Goal: Transaction & Acquisition: Book appointment/travel/reservation

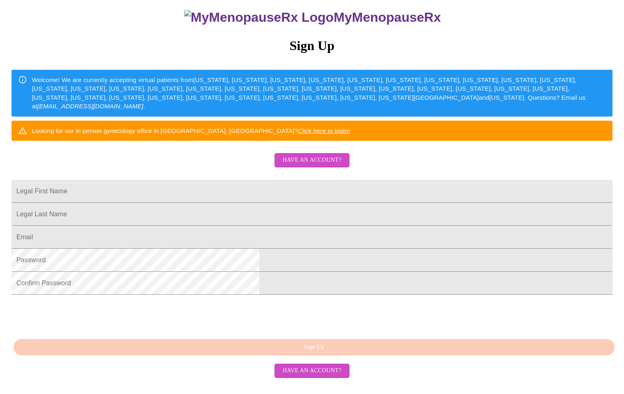
scroll to position [127, 0]
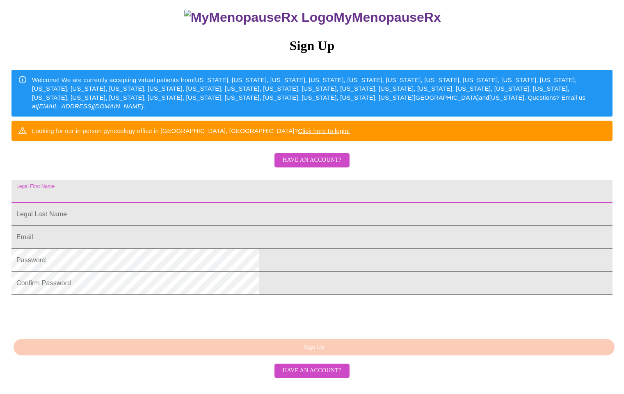
click at [394, 180] on input "Legal First Name" at bounding box center [311, 191] width 601 height 23
type input "[PERSON_NAME]"
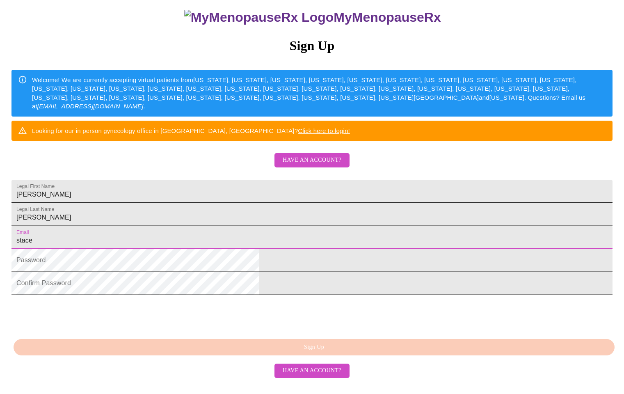
type input "[PERSON_NAME]"
type input "[PERSON_NAME][EMAIL_ADDRESS][PERSON_NAME][DOMAIN_NAME]"
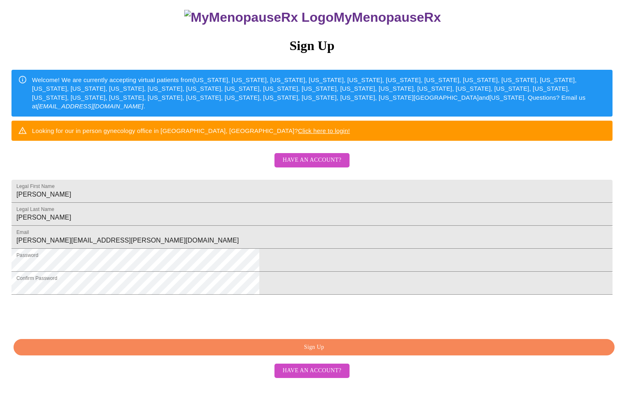
scroll to position [135, 0]
click at [313, 376] on span "Have an account?" at bounding box center [312, 371] width 59 height 10
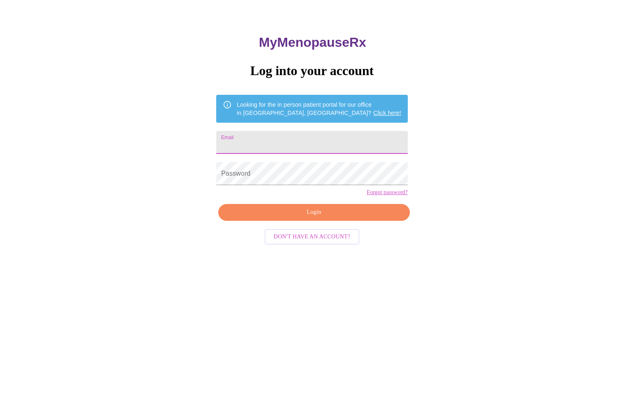
scroll to position [8, 0]
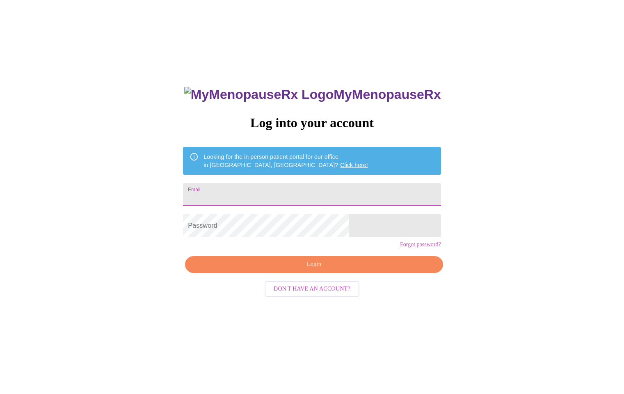
type input "[PERSON_NAME][EMAIL_ADDRESS][PERSON_NAME][DOMAIN_NAME]"
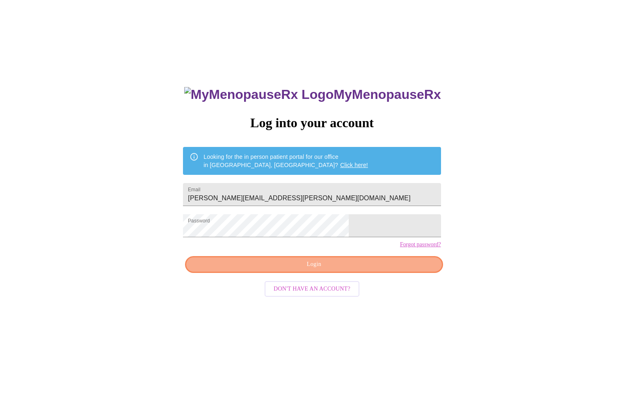
click at [387, 270] on span "Login" at bounding box center [313, 264] width 239 height 10
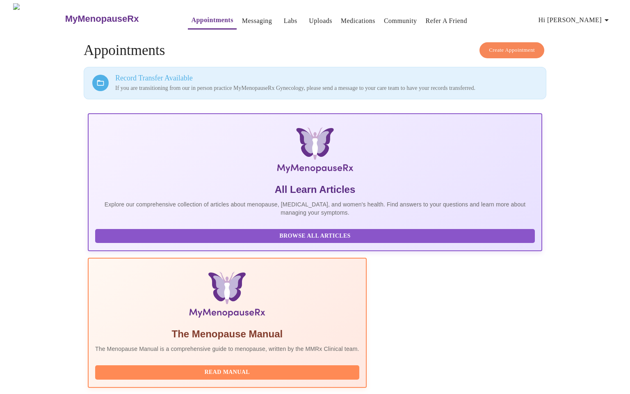
click at [191, 18] on link "Appointments" at bounding box center [212, 19] width 42 height 11
click at [508, 46] on span "Create Appointment" at bounding box center [512, 50] width 46 height 9
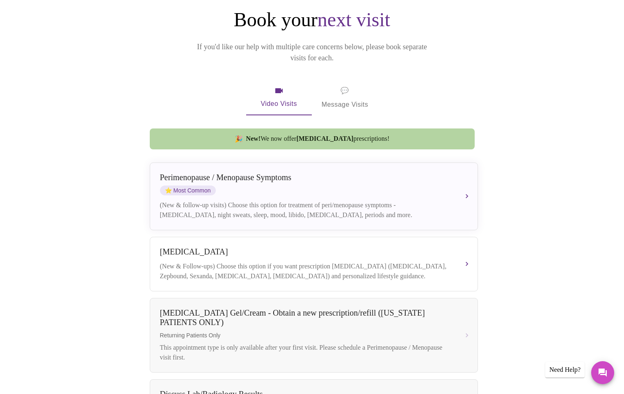
scroll to position [75, 0]
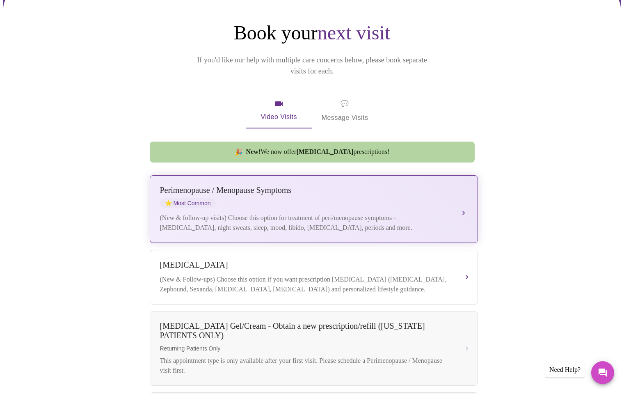
click at [197, 198] on span "⭐ Most Common" at bounding box center [188, 203] width 56 height 10
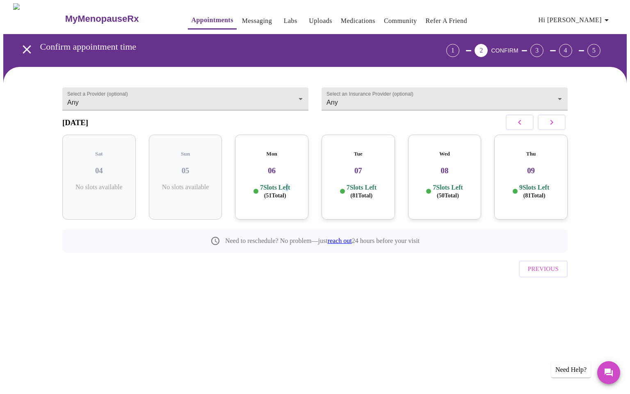
click at [286, 183] on p "7 Slots Left ( 51 Total)" at bounding box center [275, 191] width 30 height 16
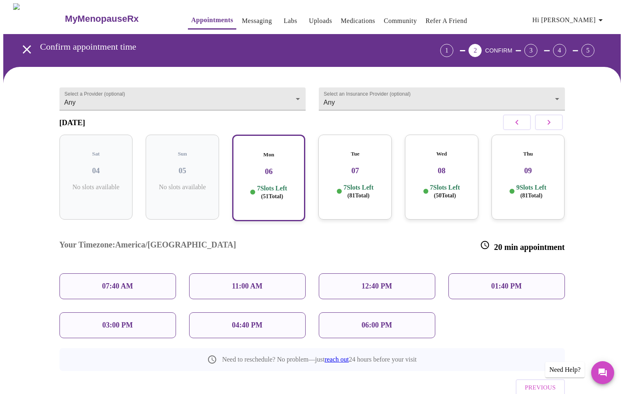
click at [250, 282] on p "11:00 AM" at bounding box center [247, 286] width 31 height 9
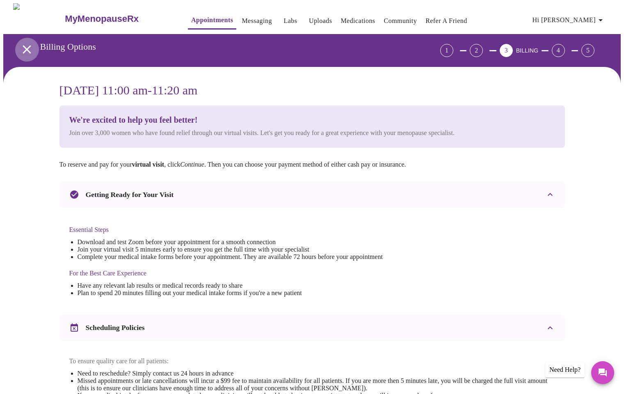
click at [24, 49] on icon "open drawer" at bounding box center [27, 49] width 14 height 14
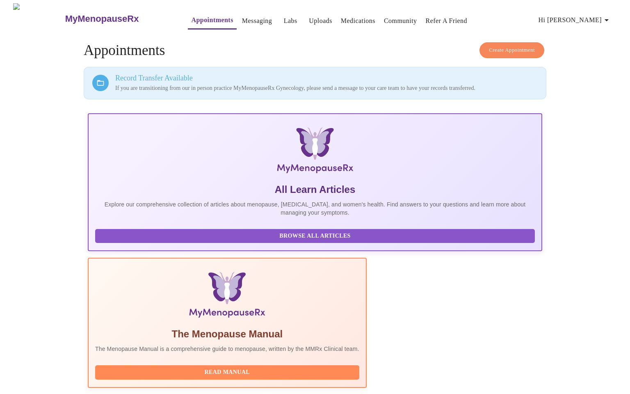
click at [502, 50] on span "Create Appointment" at bounding box center [512, 50] width 46 height 9
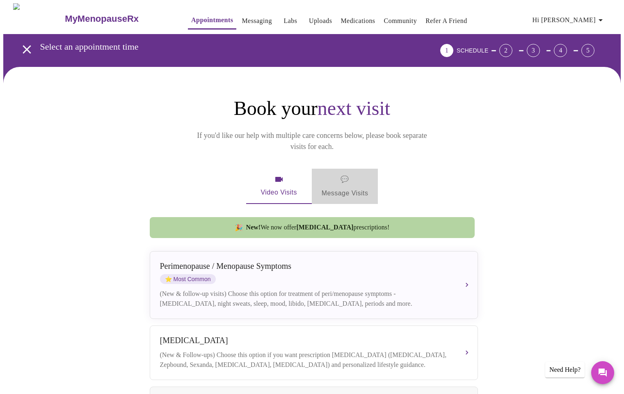
click at [341, 176] on span "💬 Message Visits" at bounding box center [345, 186] width 47 height 25
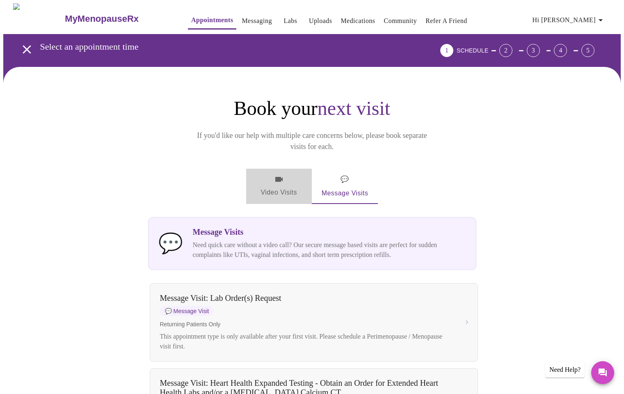
click at [272, 174] on span "Video Visits" at bounding box center [279, 186] width 46 height 24
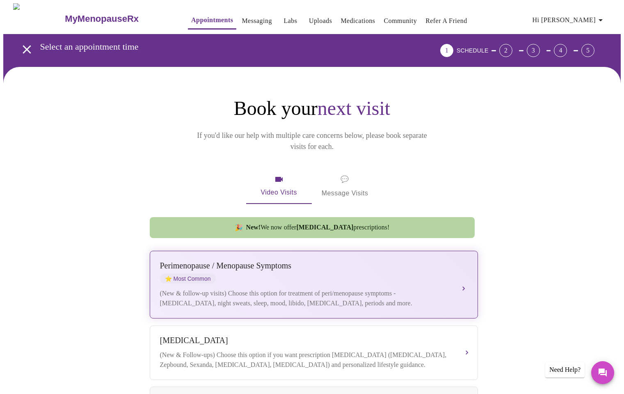
click at [191, 274] on span "⭐ Most Common" at bounding box center [188, 279] width 56 height 10
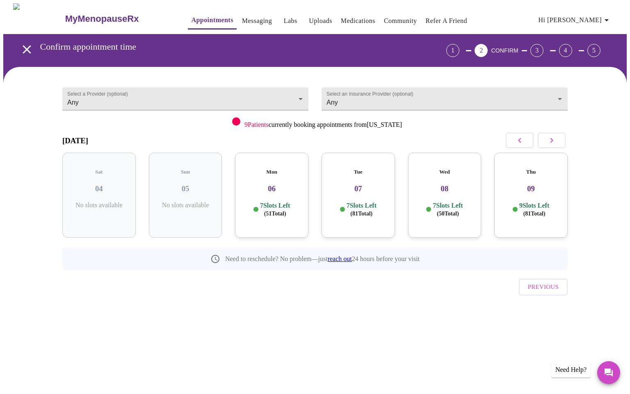
click at [277, 189] on div "Mon 06 7 Slots Left ( 51 Total)" at bounding box center [271, 195] width 73 height 85
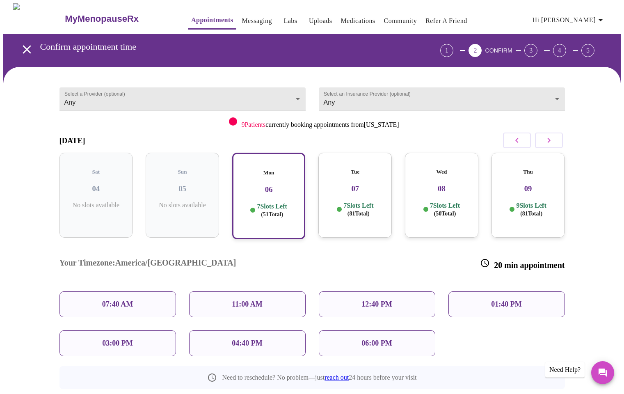
click at [258, 291] on div "11:00 AM" at bounding box center [247, 304] width 117 height 26
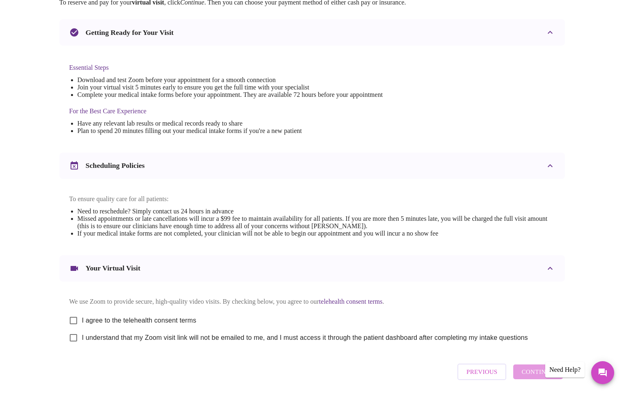
scroll to position [201, 0]
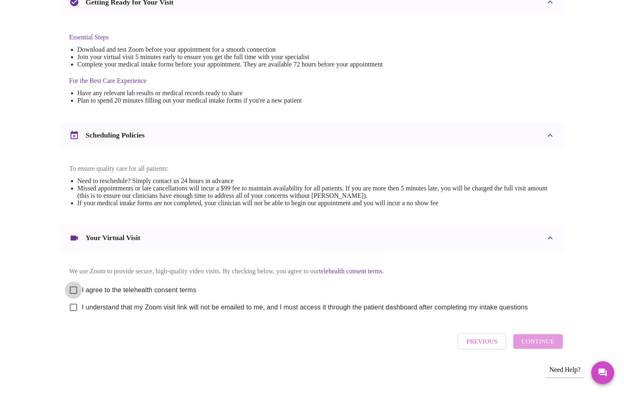
click at [74, 287] on input "I agree to the telehealth consent terms" at bounding box center [73, 289] width 17 height 17
checkbox input "true"
click at [75, 304] on input "I understand that my Zoom visit link will not be emailed to me, and I must acce…" at bounding box center [73, 307] width 17 height 17
checkbox input "true"
click at [543, 343] on span "Continue" at bounding box center [537, 341] width 33 height 11
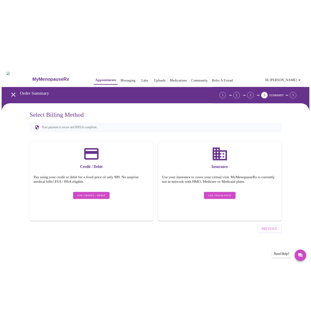
scroll to position [0, 0]
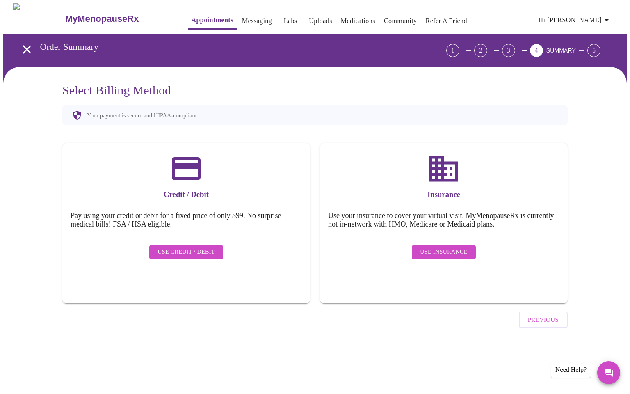
click at [447, 247] on span "Use Insurance" at bounding box center [443, 252] width 47 height 10
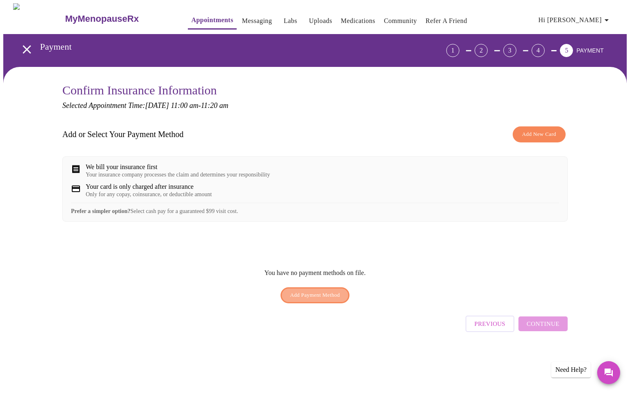
click at [325, 300] on span "Add Payment Method" at bounding box center [315, 294] width 50 height 9
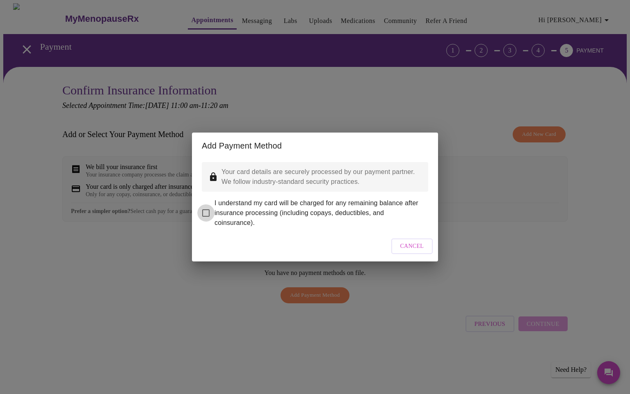
click at [208, 208] on input "I understand my card will be charged for any remaining balance after insurance …" at bounding box center [205, 212] width 17 height 17
checkbox input "true"
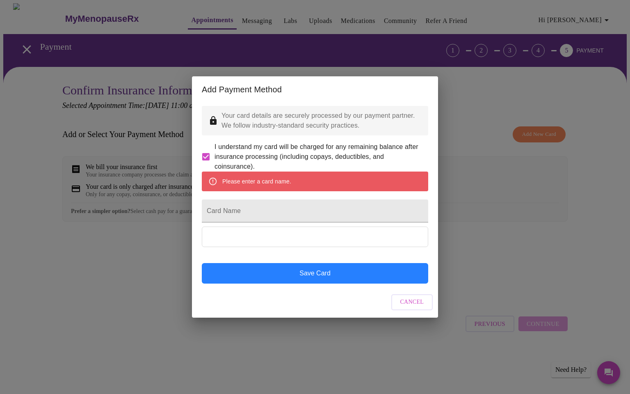
click at [339, 284] on button "Save Card" at bounding box center [315, 273] width 226 height 21
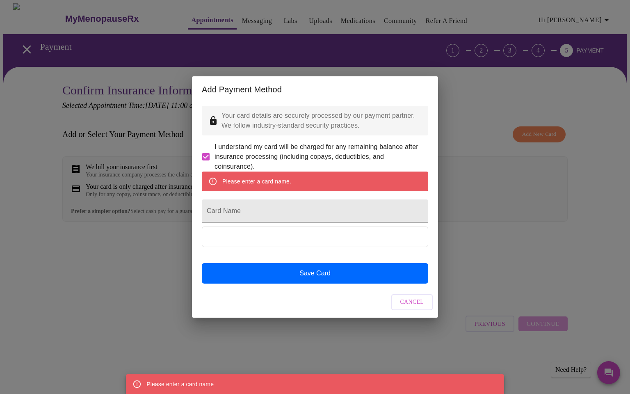
click at [281, 216] on input "Card Name" at bounding box center [315, 210] width 226 height 23
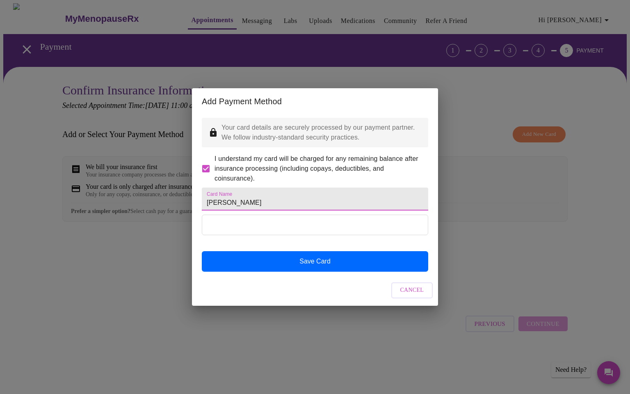
type input "[PERSON_NAME]"
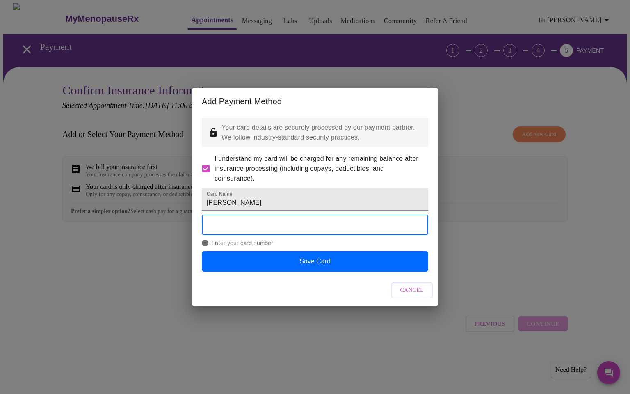
click at [126, 308] on div "Add Payment Method Your card details are securely processed by our payment part…" at bounding box center [315, 197] width 630 height 394
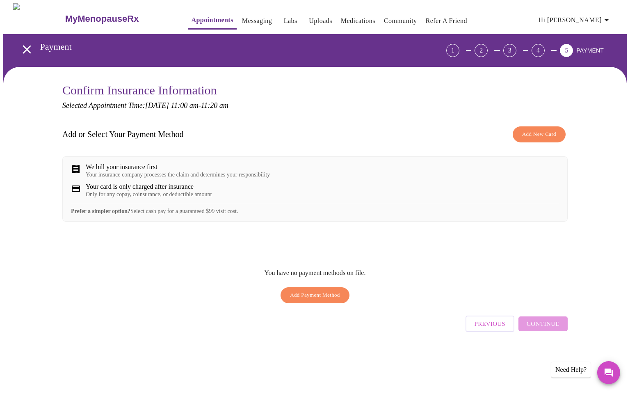
click at [307, 298] on span "Add Payment Method" at bounding box center [315, 294] width 50 height 9
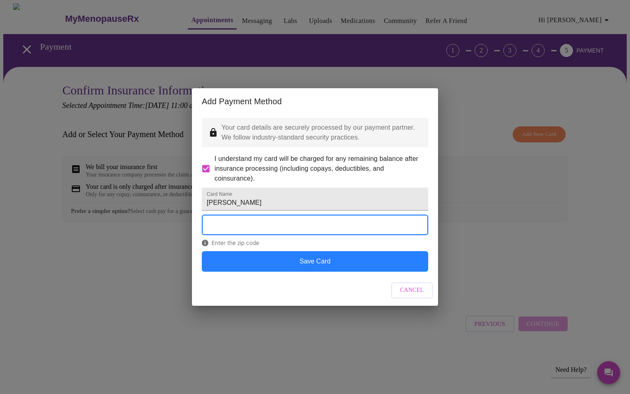
click at [320, 272] on button "Save Card" at bounding box center [315, 261] width 226 height 21
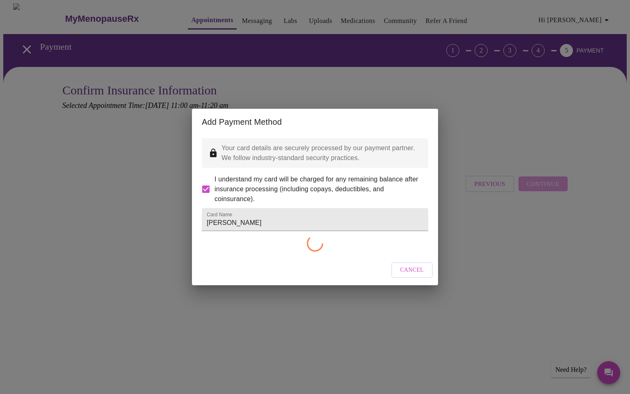
checkbox input "false"
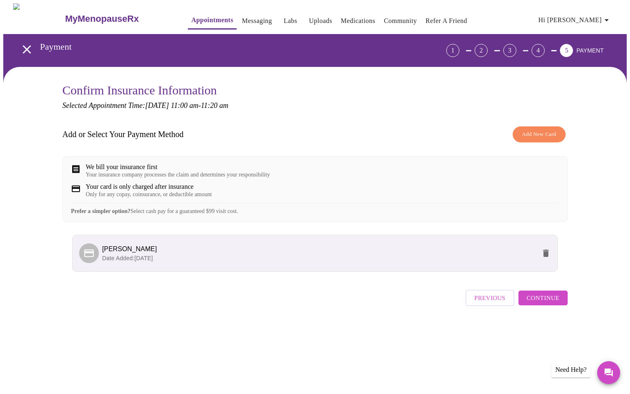
click at [531, 303] on span "Continue" at bounding box center [543, 298] width 33 height 11
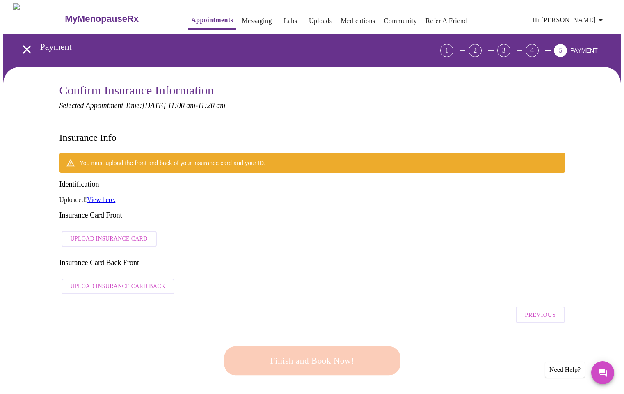
click at [135, 234] on span "Upload Insurance Card" at bounding box center [109, 239] width 77 height 10
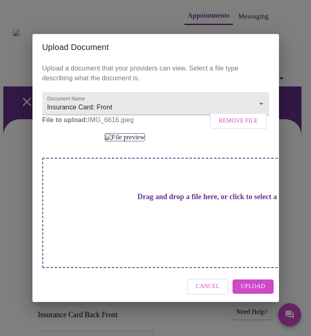
scroll to position [53, 0]
click at [254, 292] on span "Upload" at bounding box center [252, 287] width 24 height 10
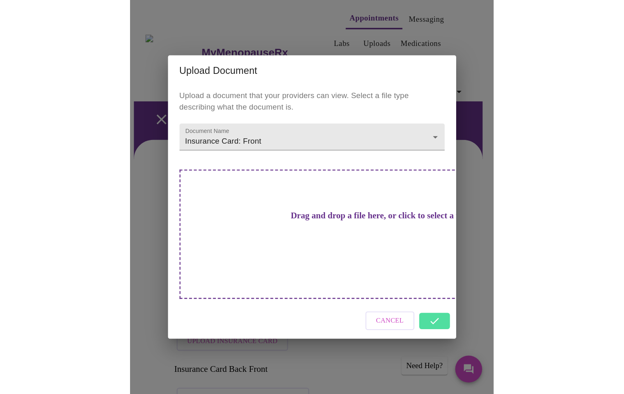
scroll to position [0, 0]
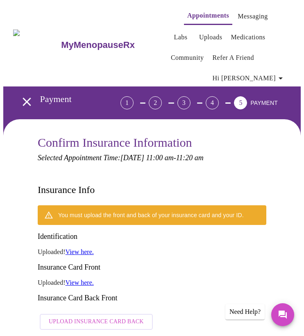
click at [90, 249] on link "View here." at bounding box center [80, 252] width 28 height 7
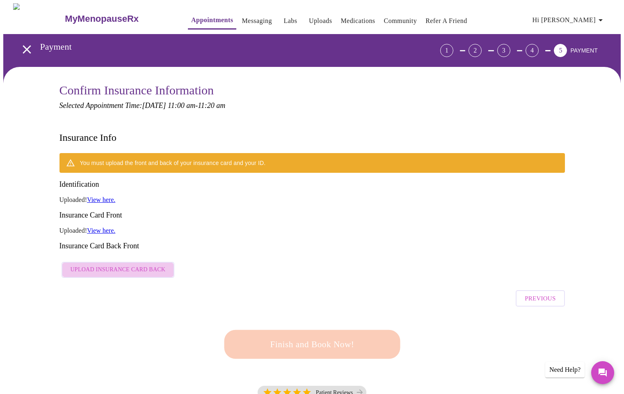
click at [142, 265] on span "Upload Insurance Card Back" at bounding box center [118, 270] width 95 height 10
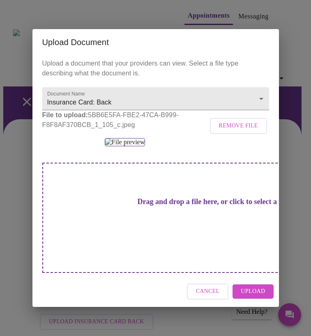
click at [250, 297] on span "Upload" at bounding box center [252, 292] width 24 height 10
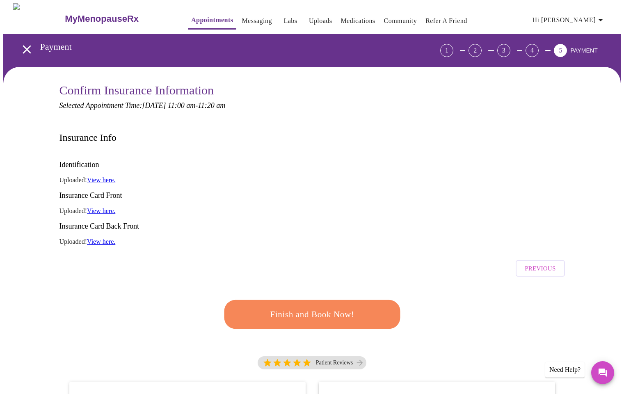
click at [339, 307] on span "Finish and Book Now!" at bounding box center [312, 314] width 152 height 15
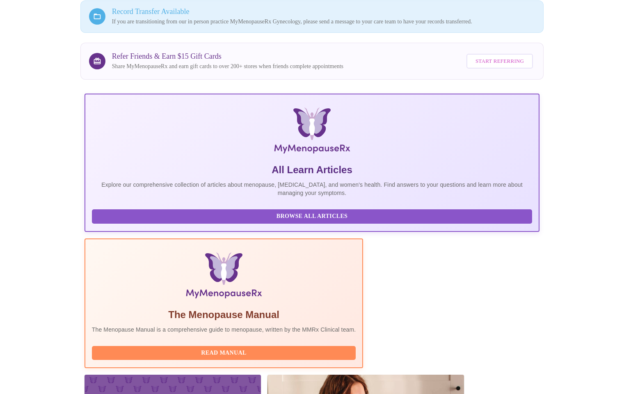
scroll to position [96, 0]
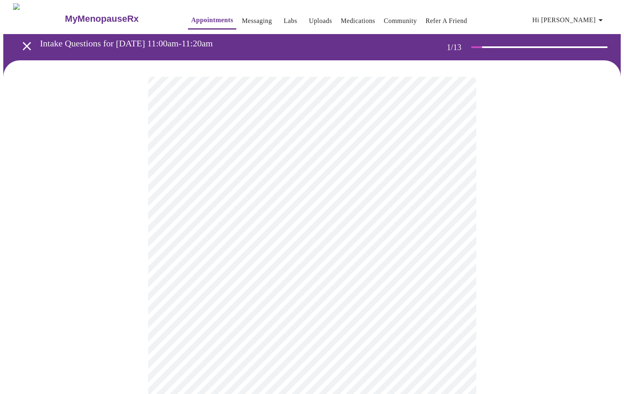
click at [458, 176] on body "MyMenopauseRx Appointments Messaging Labs Uploads Medications Community Refer a…" at bounding box center [311, 379] width 617 height 753
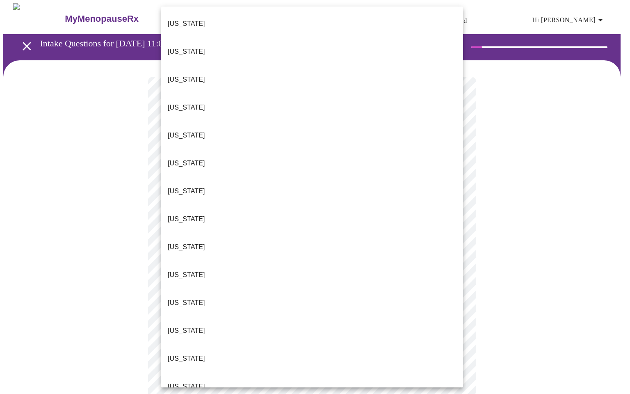
click at [186, 347] on span "[US_STATE]" at bounding box center [186, 358] width 37 height 23
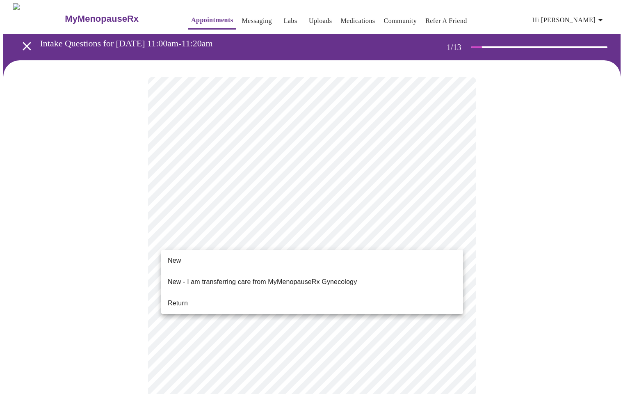
click at [352, 247] on body "MyMenopauseRx Appointments Messaging Labs Uploads Medications Community Refer a…" at bounding box center [315, 377] width 624 height 748
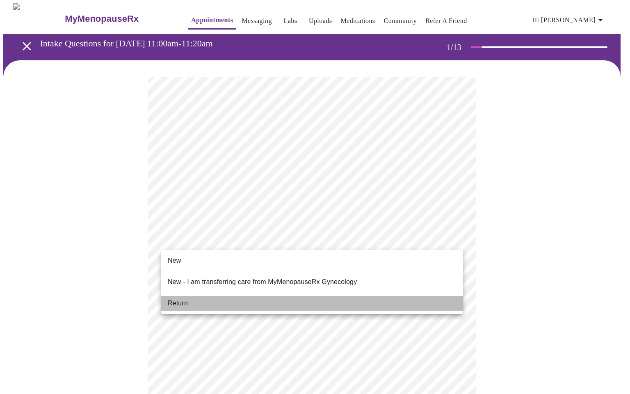
click at [210, 296] on li "Return" at bounding box center [312, 303] width 302 height 15
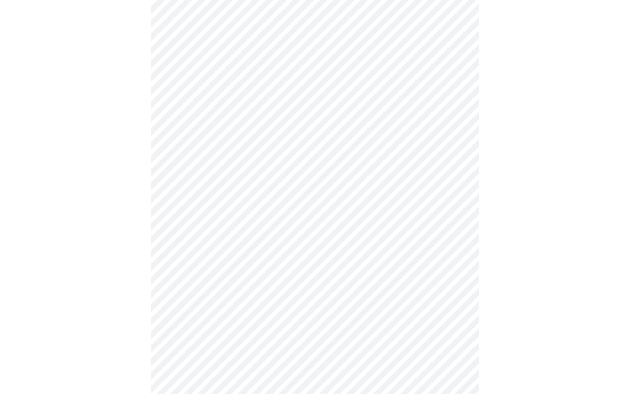
scroll to position [343, 0]
click at [455, 281] on body "MyMenopauseRx Appointments Messaging Labs Uploads Medications Community Refer a…" at bounding box center [315, 28] width 624 height 737
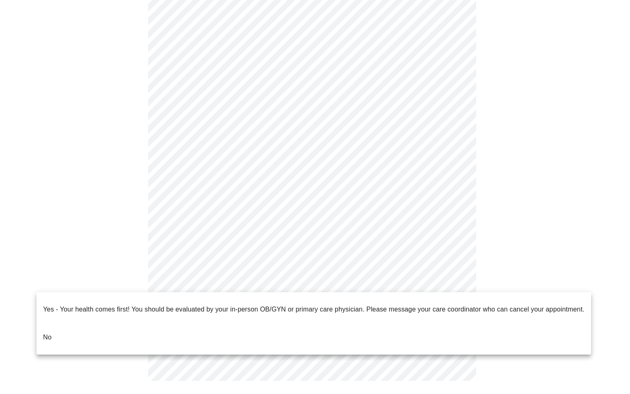
click at [418, 327] on li "No" at bounding box center [314, 337] width 555 height 28
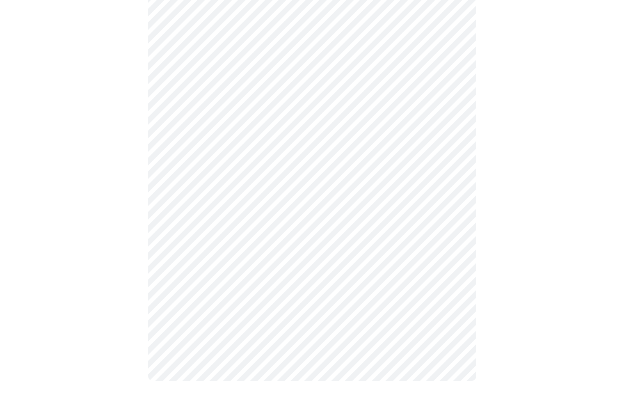
scroll to position [0, 0]
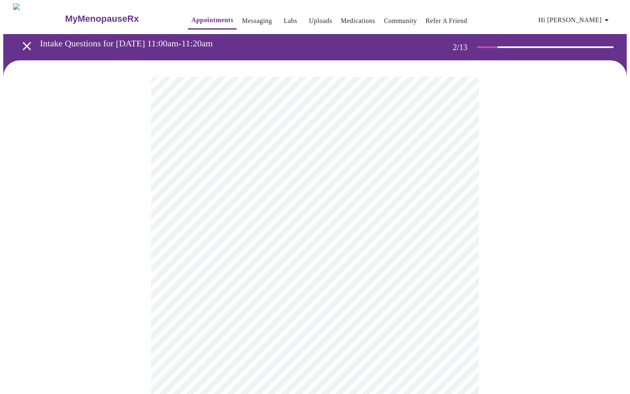
click at [458, 173] on body "MyMenopauseRx Appointments Messaging Labs Uploads Medications Community Refer a…" at bounding box center [315, 249] width 624 height 492
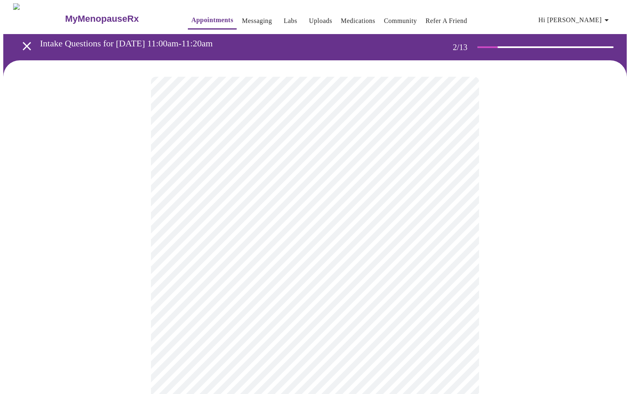
click at [457, 256] on body "MyMenopauseRx Appointments Messaging Labs Uploads Medications Community Refer a…" at bounding box center [315, 246] width 624 height 487
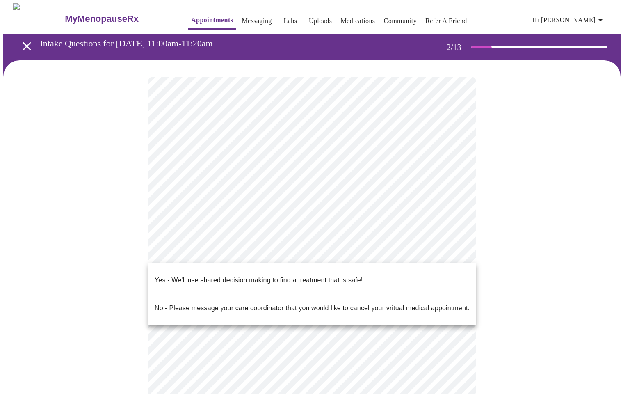
click at [384, 276] on li "Yes - We'll use shared decision making to find a treatment that is safe!" at bounding box center [312, 280] width 328 height 28
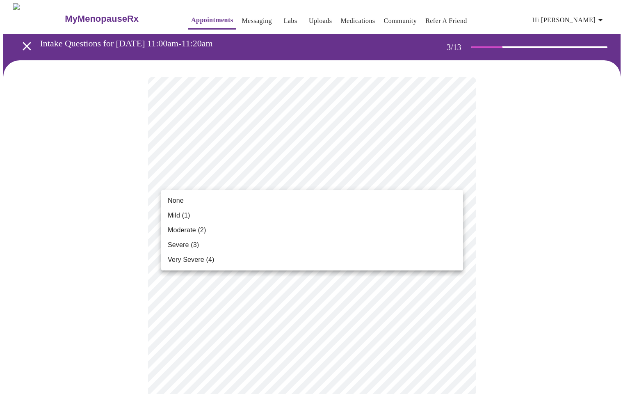
click at [435, 216] on li "Mild (1)" at bounding box center [312, 215] width 302 height 15
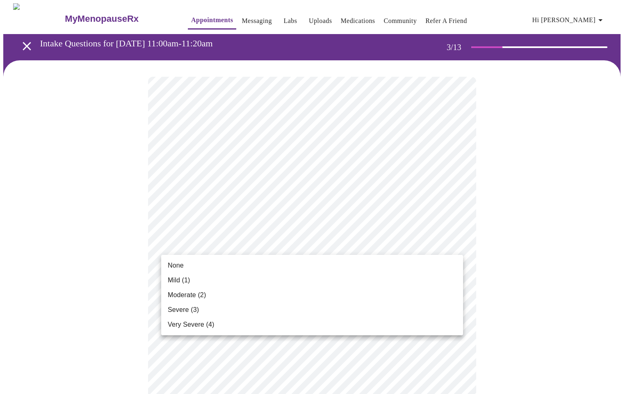
click at [434, 265] on li "None" at bounding box center [312, 265] width 302 height 15
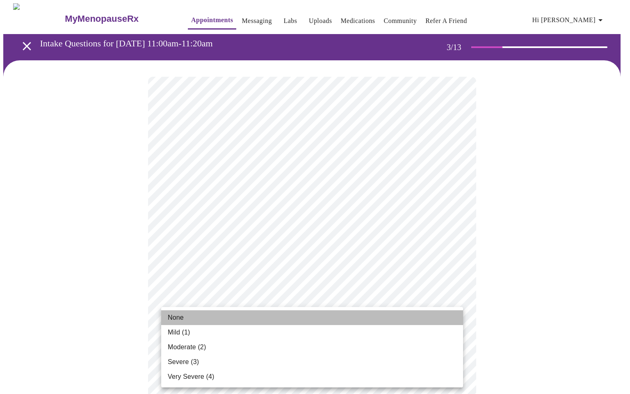
click at [432, 317] on li "None" at bounding box center [312, 317] width 302 height 15
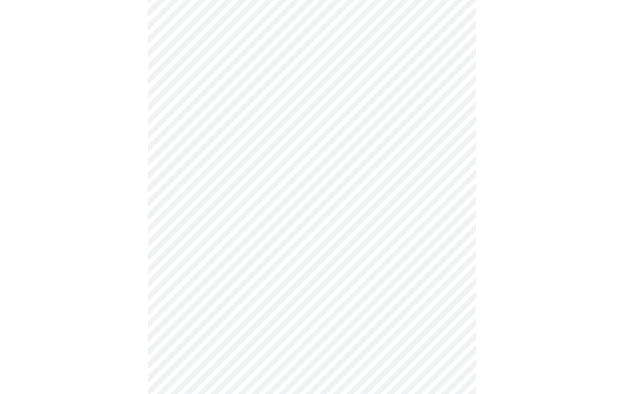
scroll to position [218, 0]
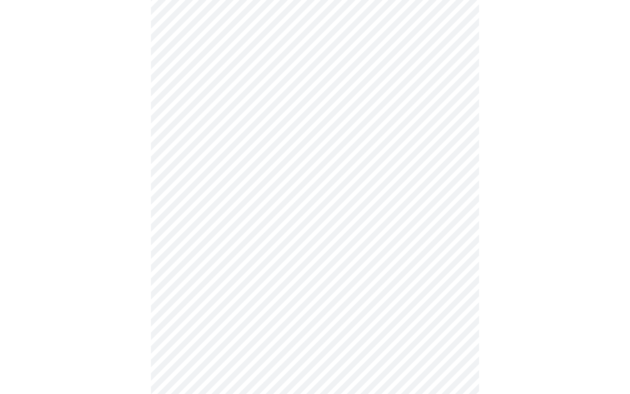
click at [269, 159] on body "MyMenopauseRx Appointments Messaging Labs Uploads Medications Community Refer a…" at bounding box center [315, 312] width 624 height 1054
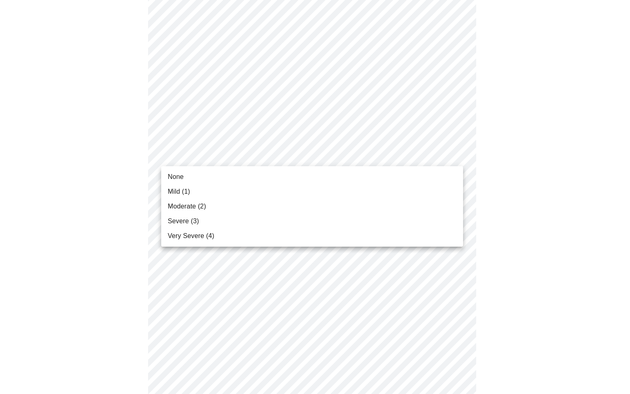
click at [199, 189] on li "Mild (1)" at bounding box center [312, 191] width 302 height 15
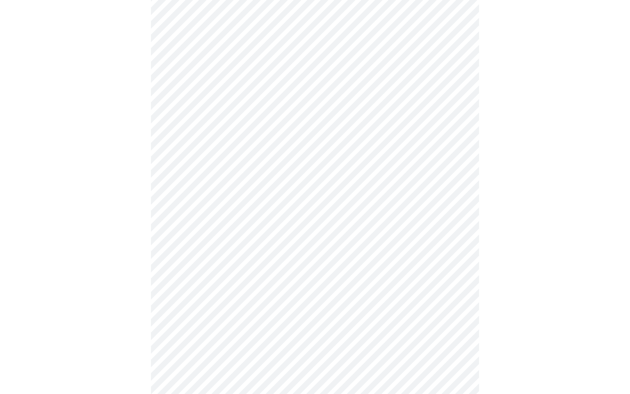
click at [345, 210] on body "MyMenopauseRx Appointments Messaging Labs Uploads Medications Community Refer a…" at bounding box center [315, 306] width 624 height 1043
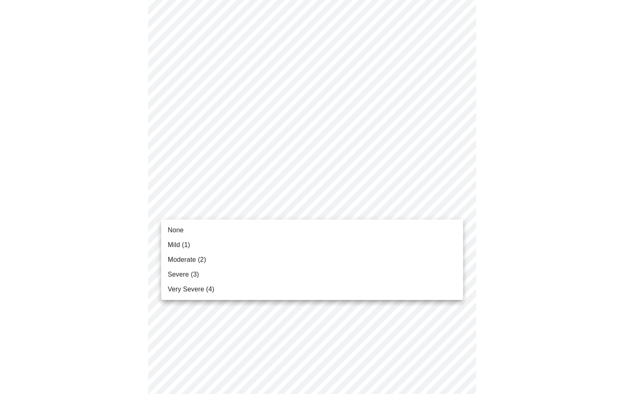
click at [352, 244] on li "Mild (1)" at bounding box center [312, 245] width 302 height 15
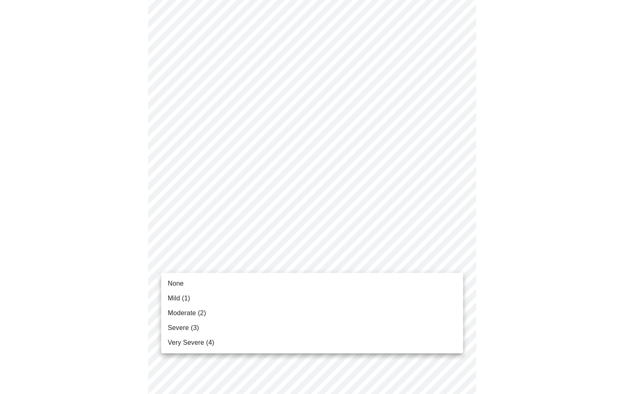
click at [346, 271] on body "MyMenopauseRx Appointments Messaging Labs Uploads Medications Community Refer a…" at bounding box center [315, 300] width 624 height 1031
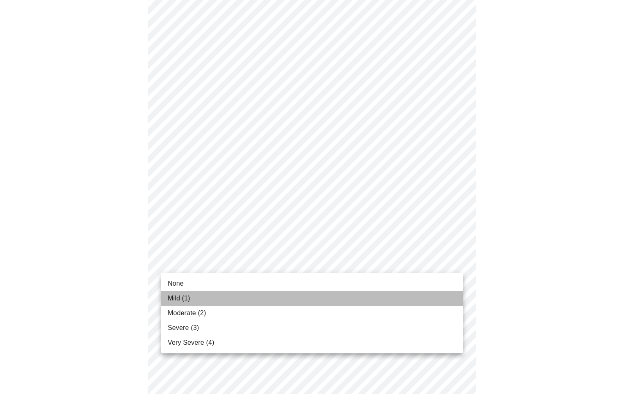
click at [350, 297] on li "Mild (1)" at bounding box center [312, 298] width 302 height 15
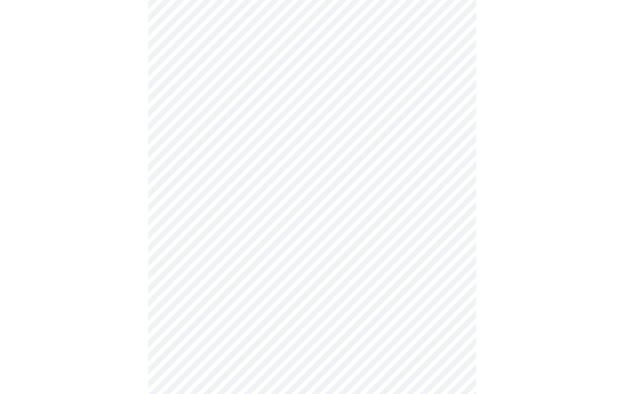
scroll to position [307, 0]
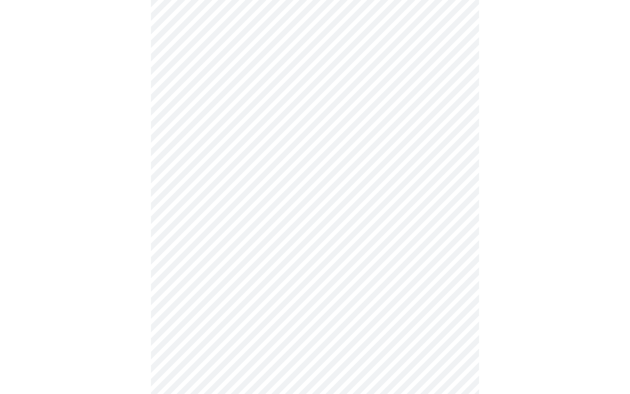
click at [457, 175] on body "MyMenopauseRx Appointments Messaging Labs Uploads Medications Community Refer a…" at bounding box center [315, 206] width 624 height 1020
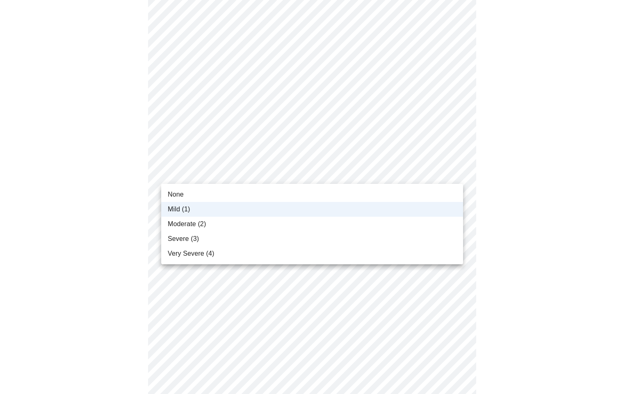
click at [306, 224] on li "Moderate (2)" at bounding box center [312, 224] width 302 height 15
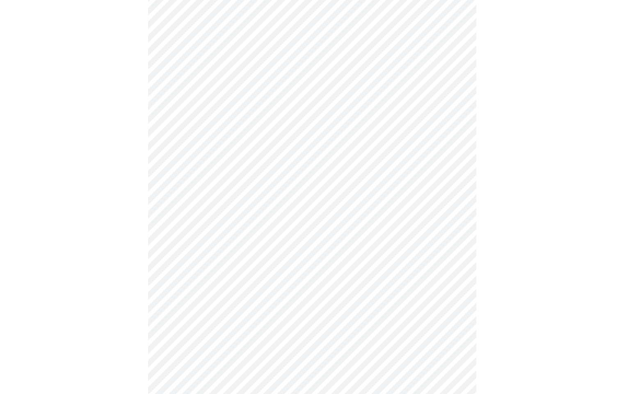
scroll to position [419, 0]
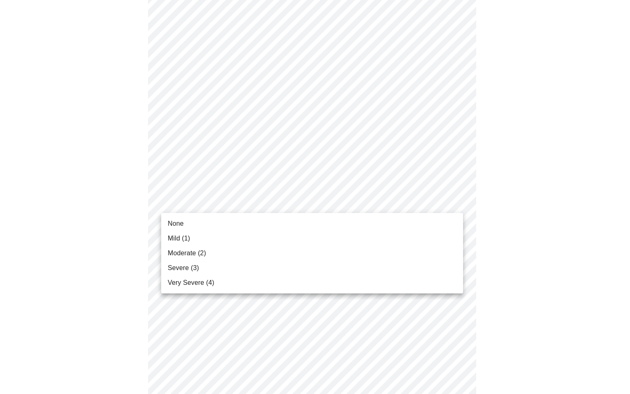
click at [458, 201] on body "MyMenopauseRx Appointments Messaging Labs Uploads Medications Community Refer a…" at bounding box center [315, 94] width 624 height 1020
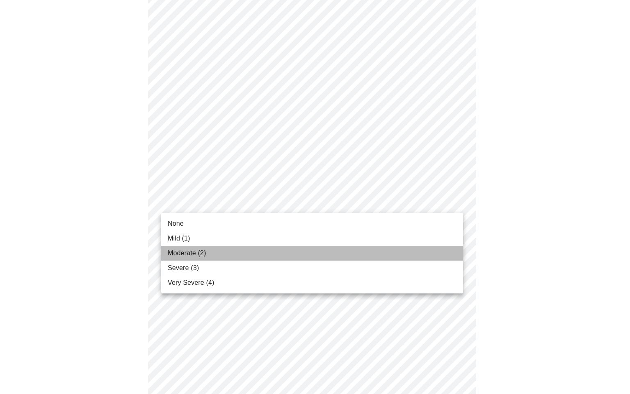
click at [454, 254] on li "Moderate (2)" at bounding box center [312, 253] width 302 height 15
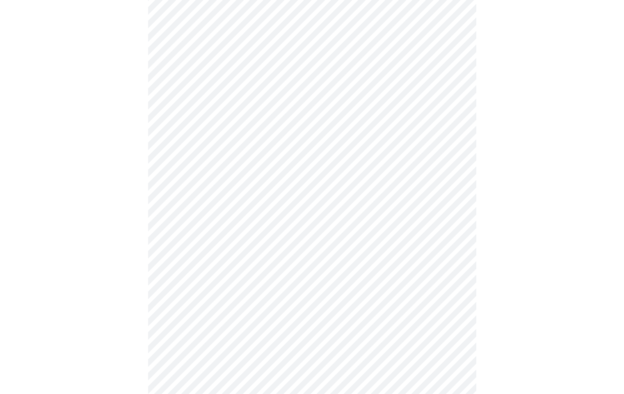
scroll to position [615, 0]
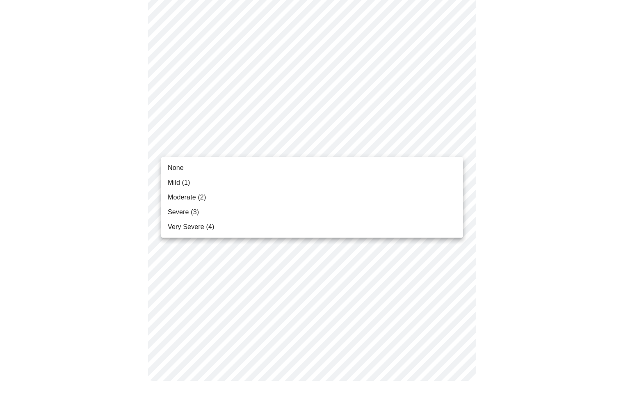
click at [346, 70] on div at bounding box center [315, 197] width 630 height 394
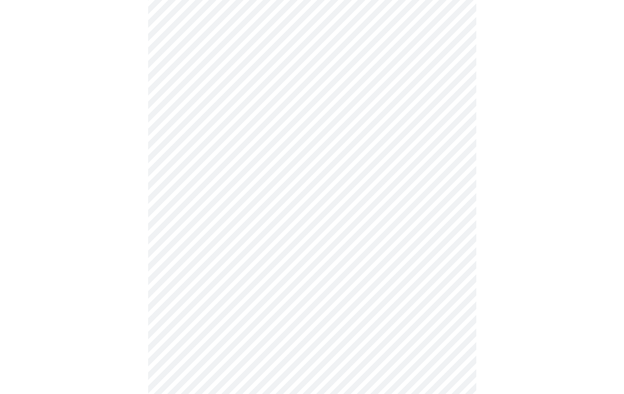
scroll to position [543, 0]
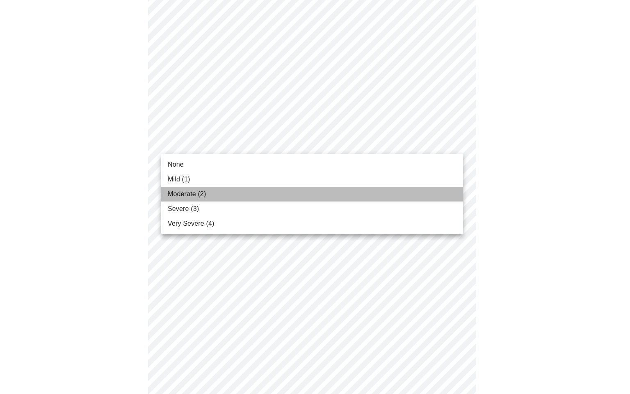
click at [315, 198] on li "Moderate (2)" at bounding box center [312, 194] width 302 height 15
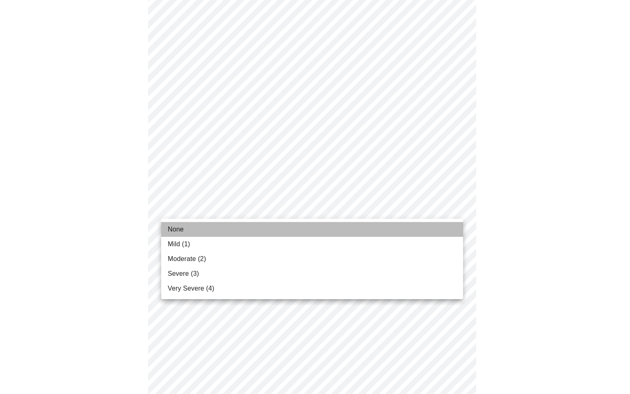
click at [314, 228] on li "None" at bounding box center [312, 229] width 302 height 15
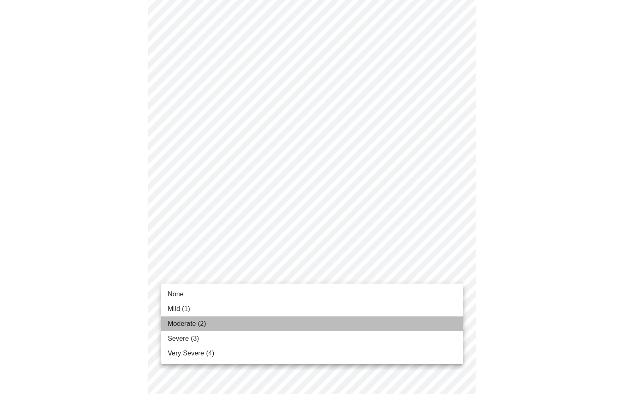
drag, startPoint x: 389, startPoint y: 321, endPoint x: 426, endPoint y: 307, distance: 39.5
click at [390, 321] on li "Moderate (2)" at bounding box center [312, 323] width 302 height 15
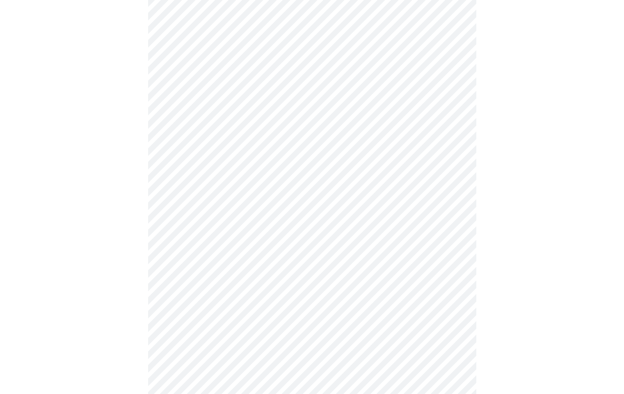
scroll to position [306, 0]
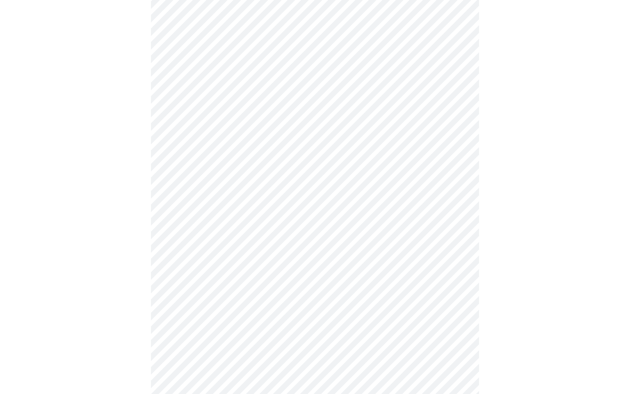
click at [449, 240] on body "MyMenopauseRx Appointments Messaging Labs Uploads Medications Community Refer a…" at bounding box center [315, 186] width 624 height 976
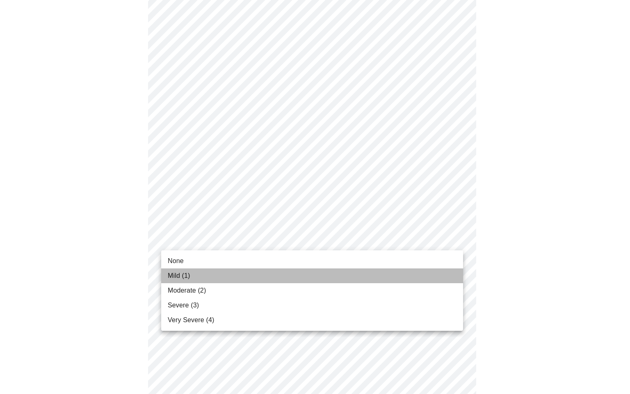
click at [446, 273] on li "Mild (1)" at bounding box center [312, 275] width 302 height 15
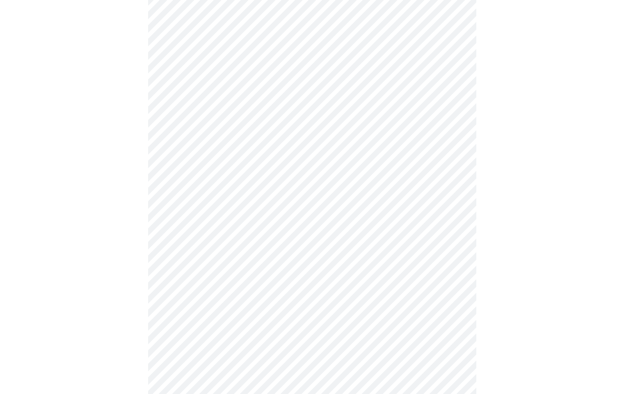
scroll to position [244, 0]
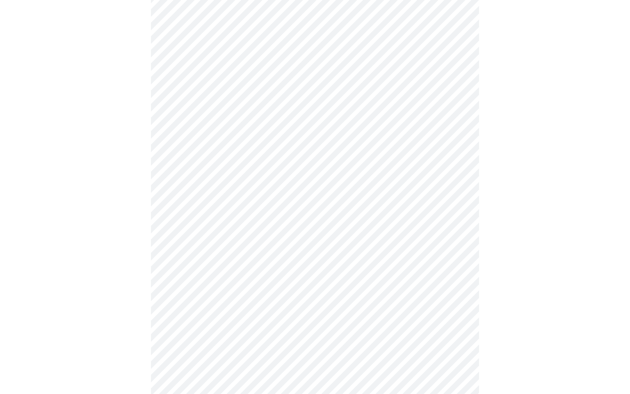
click at [447, 261] on body "MyMenopauseRx Appointments Messaging Labs Uploads Medications Community Refer a…" at bounding box center [315, 164] width 624 height 808
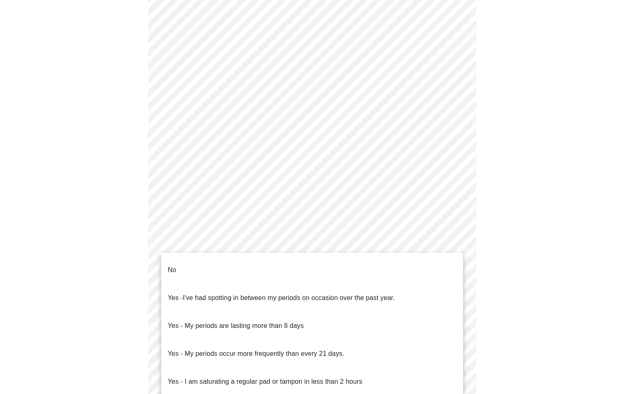
click at [311, 265] on li "No" at bounding box center [312, 270] width 302 height 28
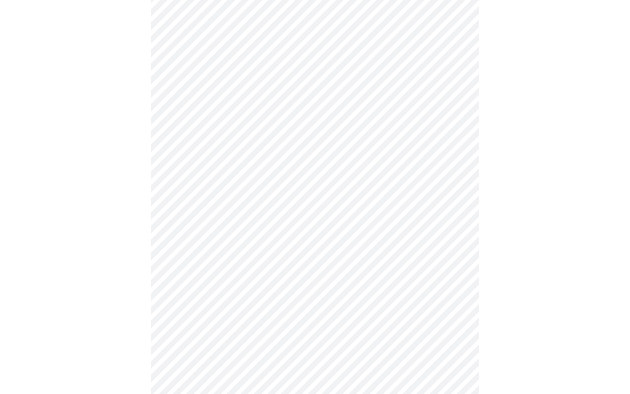
click at [456, 313] on body "MyMenopauseRx Appointments Messaging Labs Uploads Medications Community Refer a…" at bounding box center [315, 161] width 624 height 803
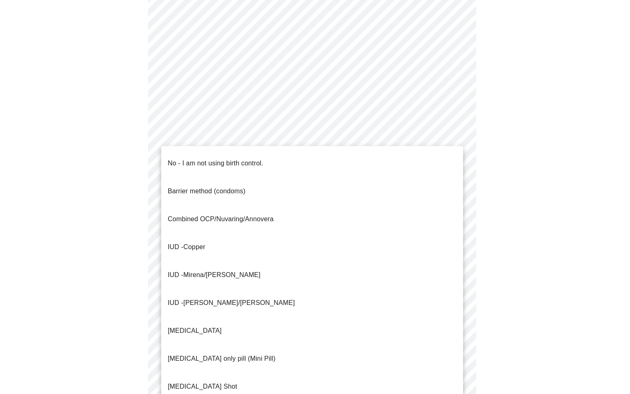
click at [277, 166] on li "No - I am not using birth control." at bounding box center [312, 163] width 302 height 28
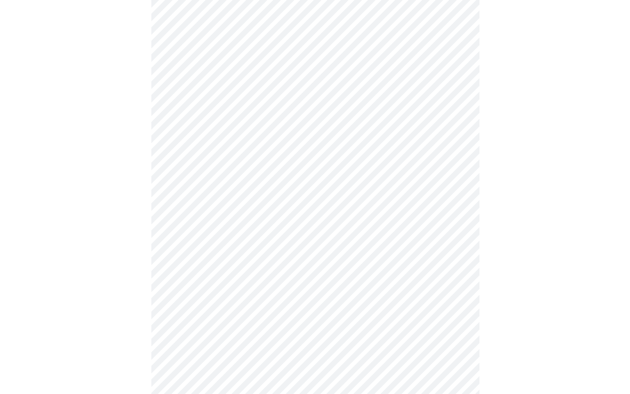
scroll to position [405, 0]
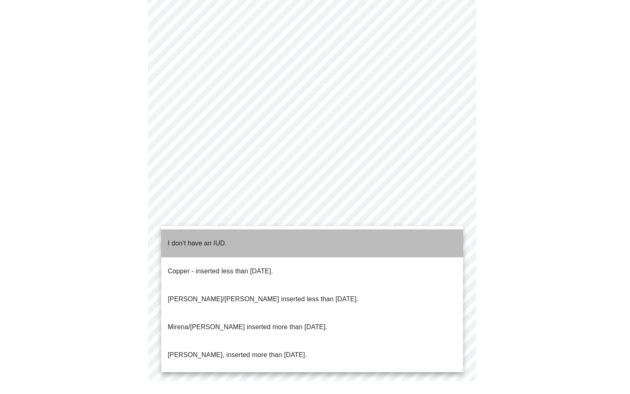
click at [444, 233] on li "I don't have an IUD." at bounding box center [312, 243] width 302 height 28
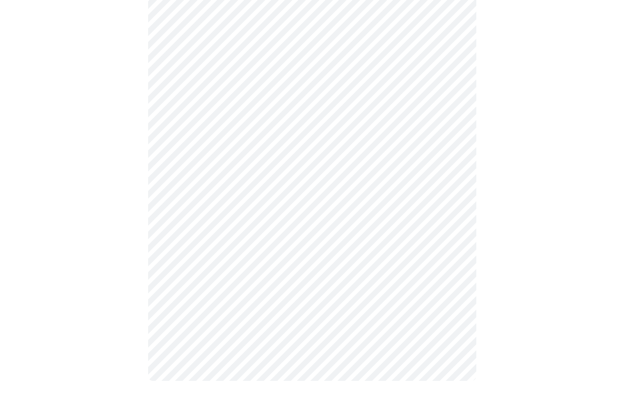
click at [454, 279] on body "MyMenopauseRx Appointments Messaging Labs Uploads Medications Community Refer a…" at bounding box center [311, 0] width 617 height 794
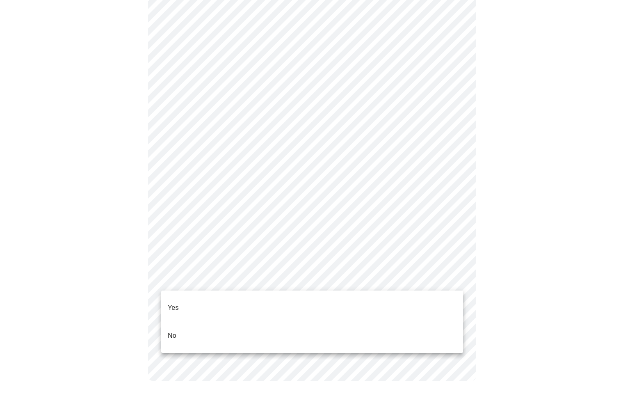
click at [452, 297] on li "Yes" at bounding box center [312, 308] width 302 height 28
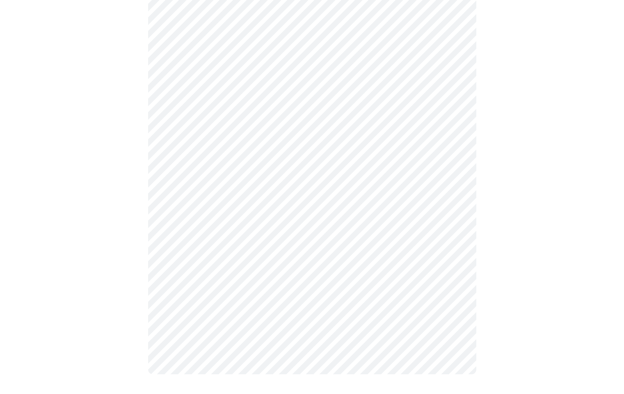
scroll to position [0, 0]
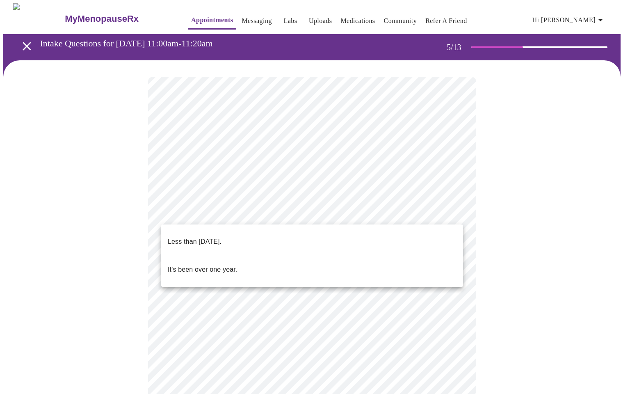
click at [443, 215] on body "MyMenopauseRx Appointments Messaging Labs Uploads Medications Community Refer a…" at bounding box center [315, 334] width 624 height 663
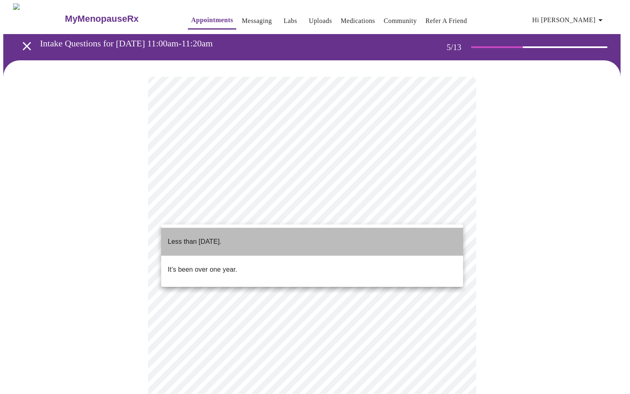
drag, startPoint x: 435, startPoint y: 234, endPoint x: 438, endPoint y: 242, distance: 8.7
click at [438, 242] on li "Less than [DATE]." at bounding box center [312, 242] width 302 height 28
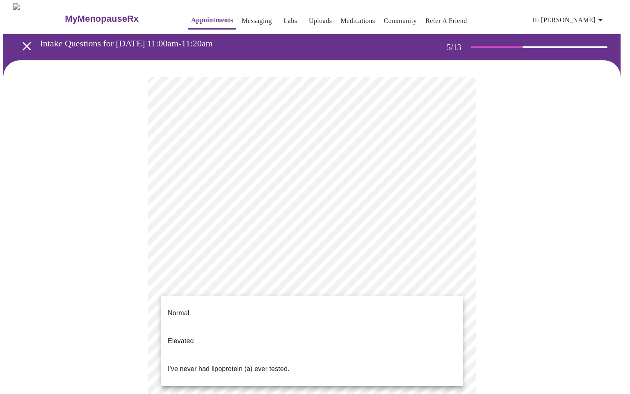
click at [451, 290] on body "MyMenopauseRx Appointments Messaging Labs Uploads Medications Community Refer a…" at bounding box center [315, 332] width 624 height 659
click at [442, 355] on li "I've never had lipoprotein (a) ever tested." at bounding box center [312, 369] width 302 height 28
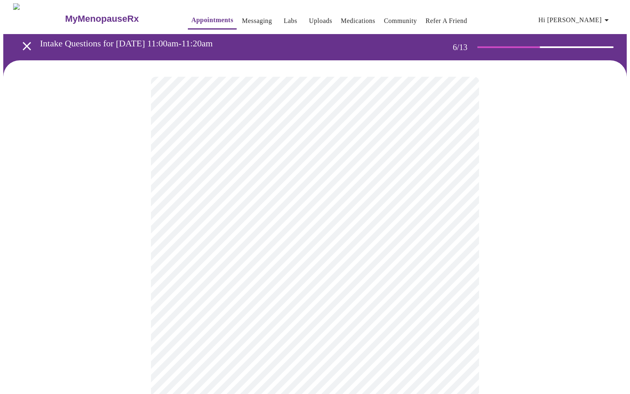
click at [290, 234] on body "MyMenopauseRx Appointments Messaging Labs Uploads Medications Community Refer a…" at bounding box center [315, 221] width 624 height 437
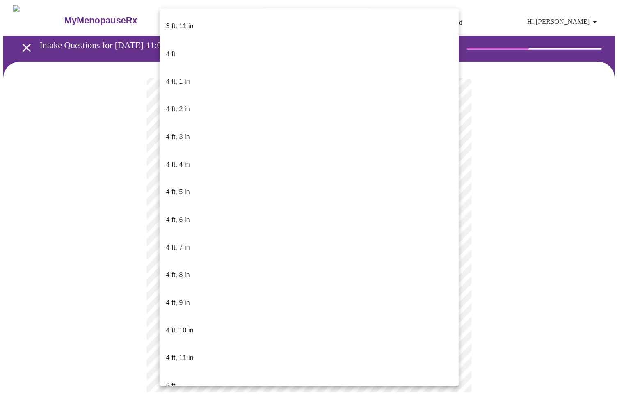
scroll to position [320, 0]
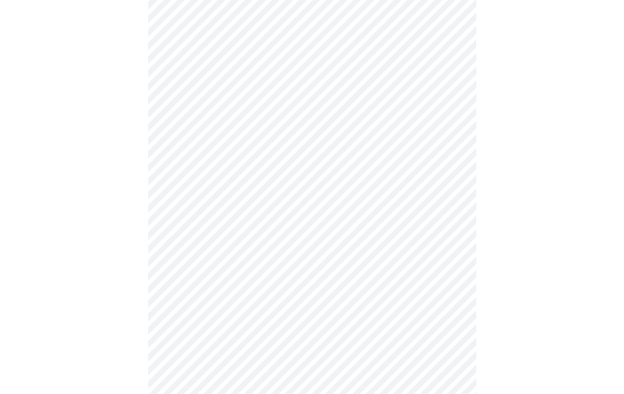
scroll to position [2035, 0]
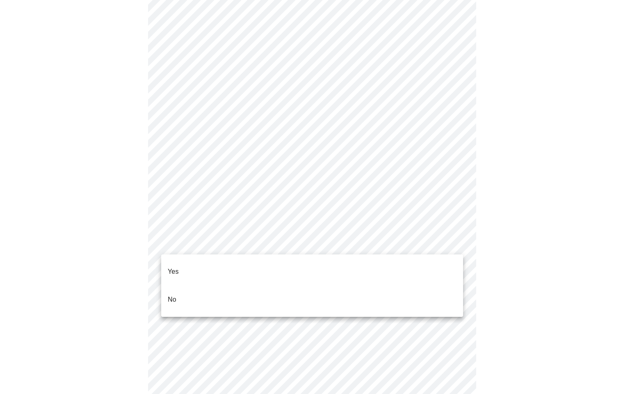
click at [450, 289] on li "No" at bounding box center [312, 300] width 302 height 28
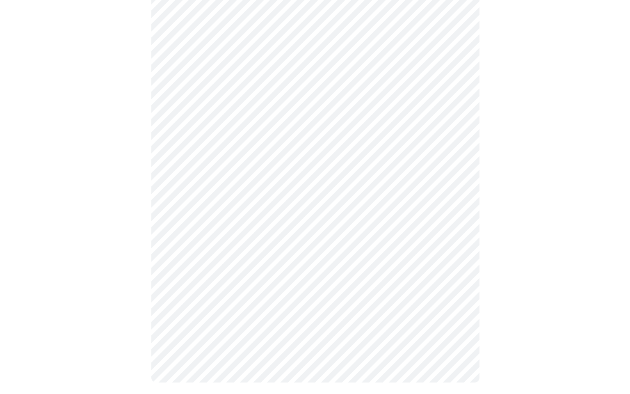
scroll to position [407, 0]
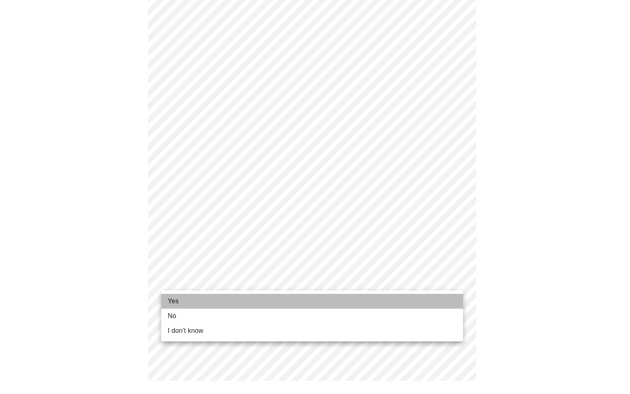
click at [447, 297] on li "Yes" at bounding box center [312, 301] width 302 height 15
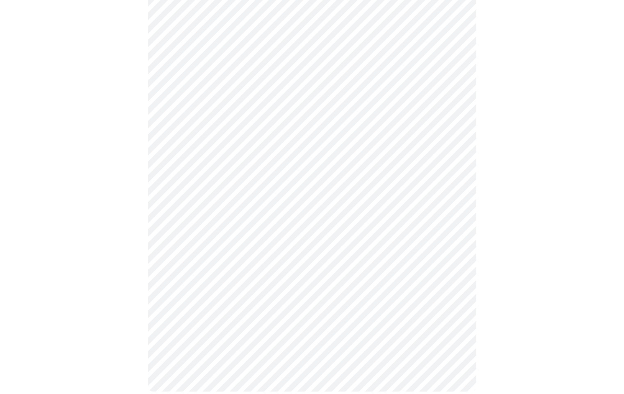
scroll to position [0, 0]
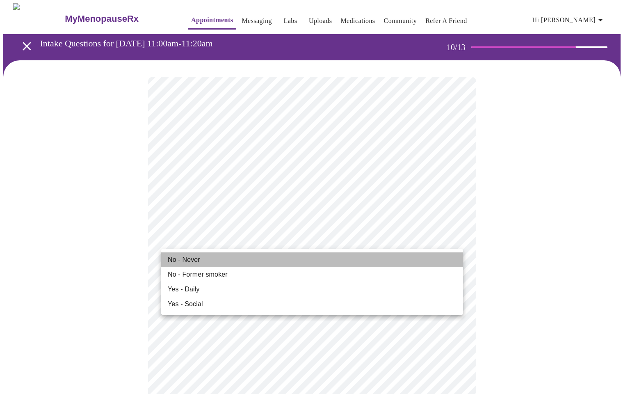
click at [443, 258] on li "No - Never" at bounding box center [312, 259] width 302 height 15
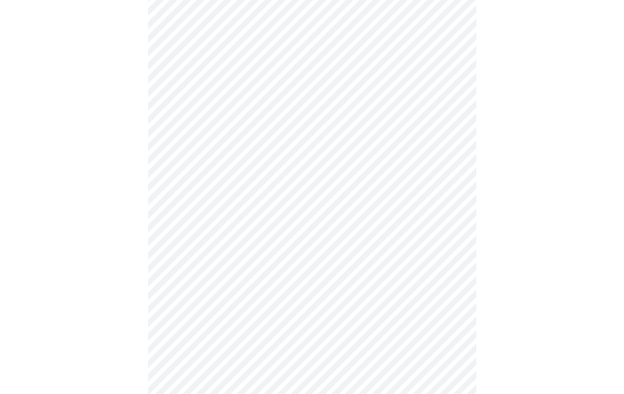
scroll to position [557, 0]
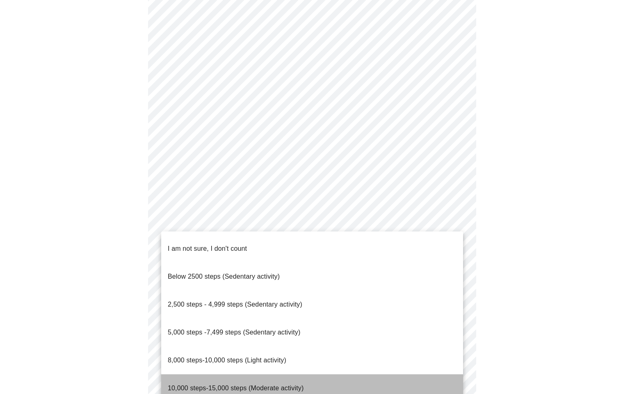
click at [437, 374] on li "10,000 steps-15,000 steps (Moderate activity)" at bounding box center [312, 388] width 302 height 28
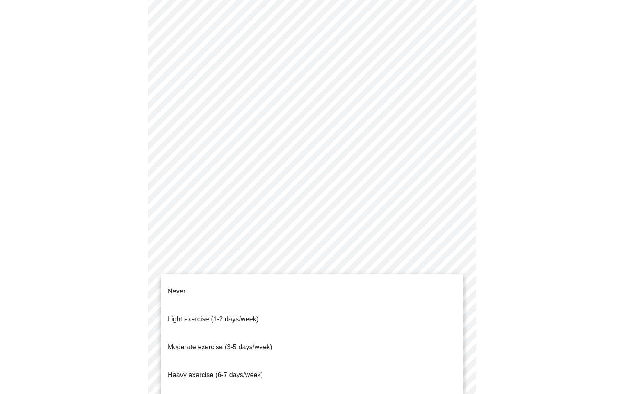
click at [438, 313] on li "Light exercise (1-2 days/week)" at bounding box center [312, 319] width 302 height 28
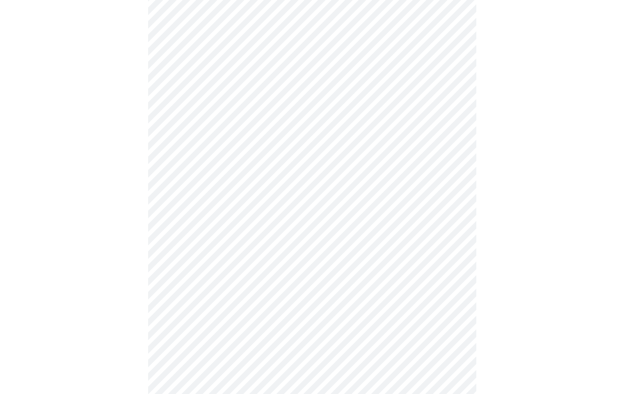
scroll to position [606, 0]
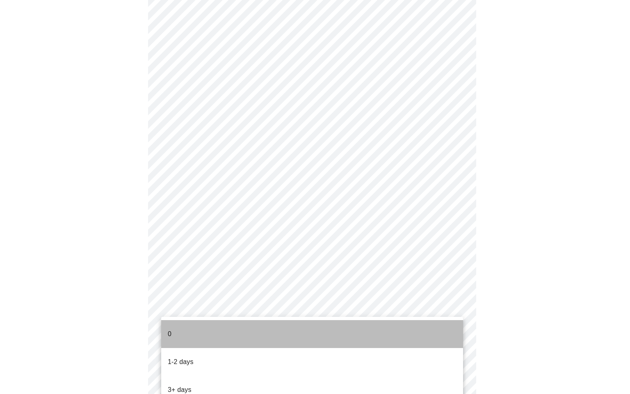
click at [453, 336] on li "0" at bounding box center [312, 334] width 302 height 28
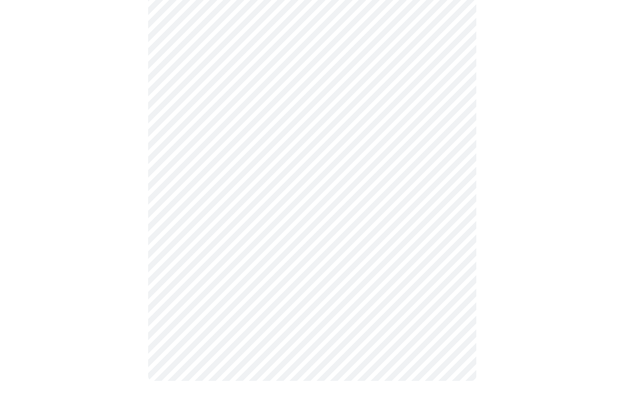
scroll to position [0, 0]
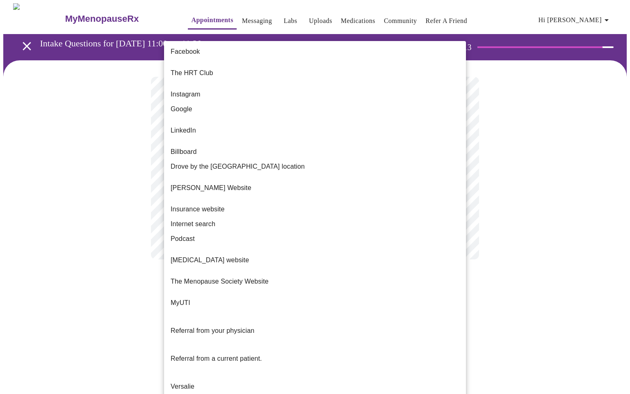
click at [460, 169] on body "MyMenopauseRx Appointments Messaging Labs Uploads Medications Community Refer a…" at bounding box center [315, 139] width 624 height 272
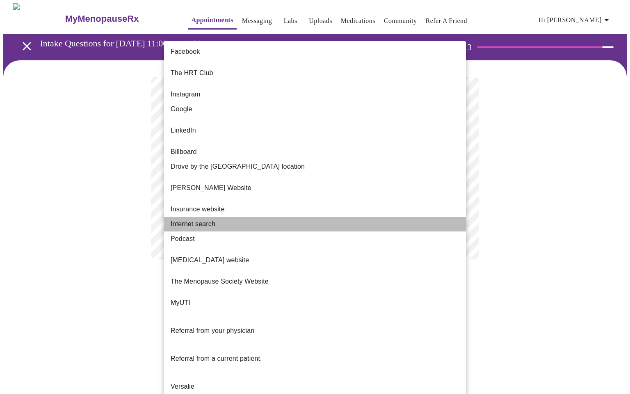
click at [452, 217] on li "Internet search" at bounding box center [315, 224] width 302 height 15
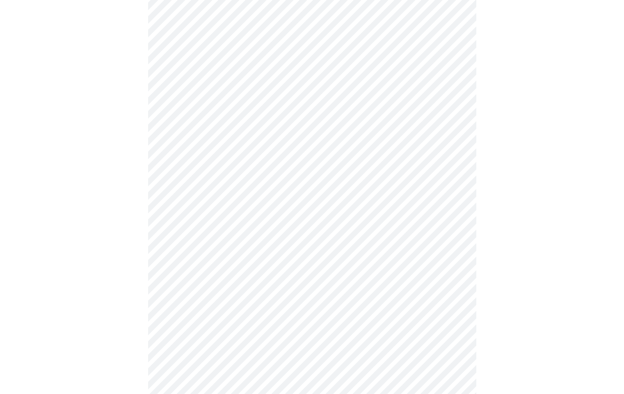
scroll to position [221, 0]
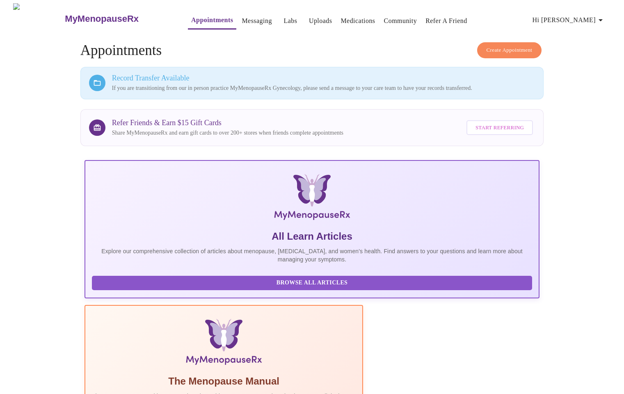
click at [242, 18] on link "Messaging" at bounding box center [257, 20] width 30 height 11
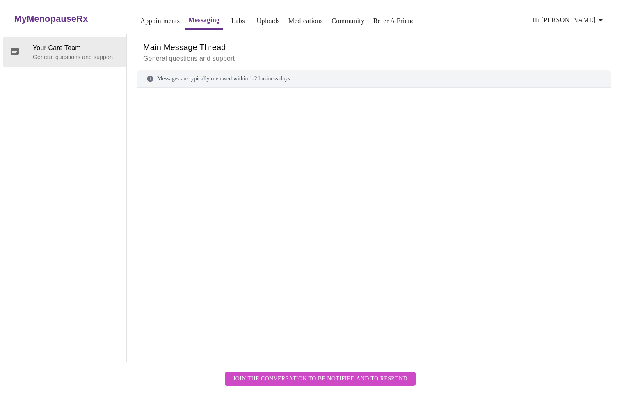
scroll to position [31, 0]
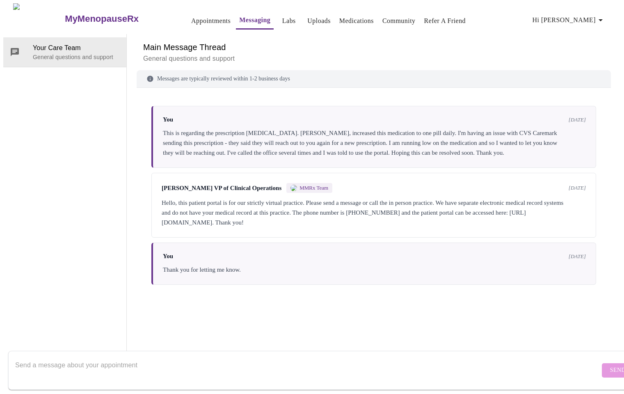
click at [88, 357] on textarea "Send a message about your appointment" at bounding box center [307, 370] width 585 height 26
type textarea "Can you please transfer my records as I have a virtual visit set up for [DATE]."
click at [610, 365] on span "Send" at bounding box center [618, 370] width 16 height 10
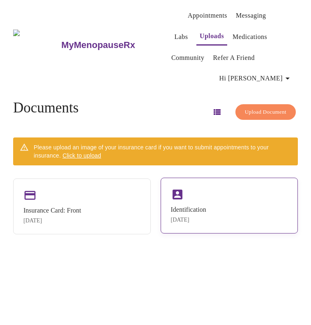
click at [193, 217] on div "[DATE]" at bounding box center [188, 220] width 35 height 7
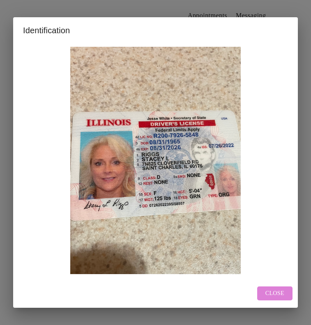
click at [270, 293] on span "Close" at bounding box center [274, 293] width 19 height 10
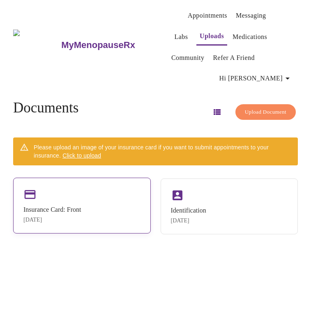
click at [77, 178] on div "Insurance Card: Front Oct 4, 2025" at bounding box center [81, 206] width 137 height 56
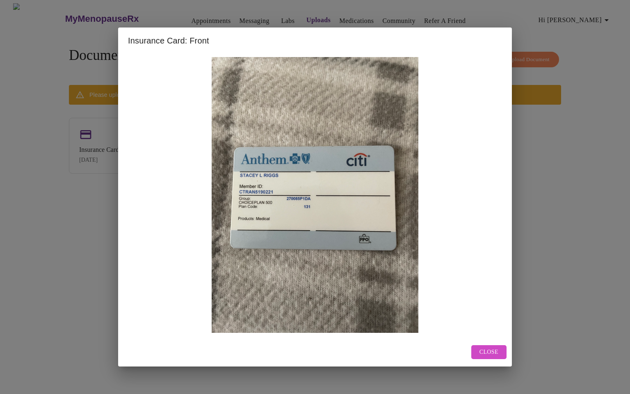
click at [310, 325] on button "Close" at bounding box center [488, 352] width 35 height 14
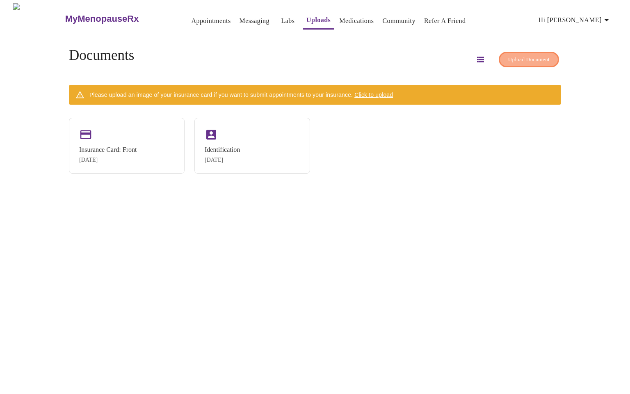
click at [310, 59] on span "Upload Document" at bounding box center [528, 59] width 41 height 9
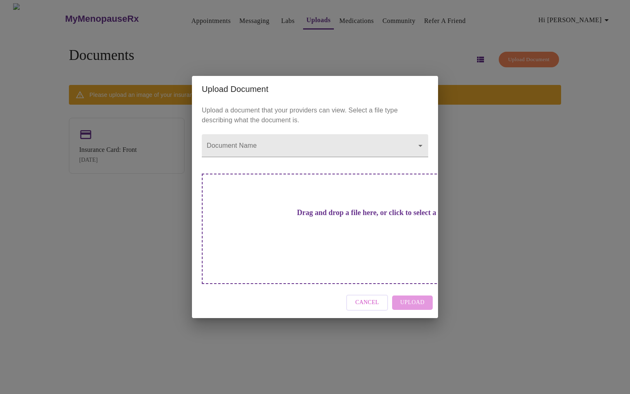
click at [310, 273] on div "Upload Document Upload a document that your providers can view. Select a file t…" at bounding box center [315, 197] width 630 height 394
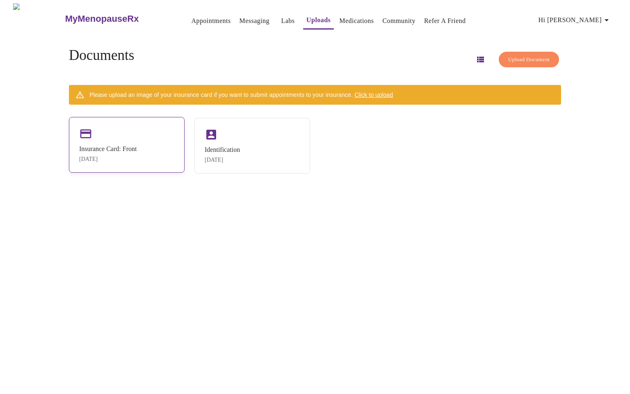
click at [147, 134] on div "Insurance Card: Front Oct 4, 2025" at bounding box center [127, 145] width 116 height 56
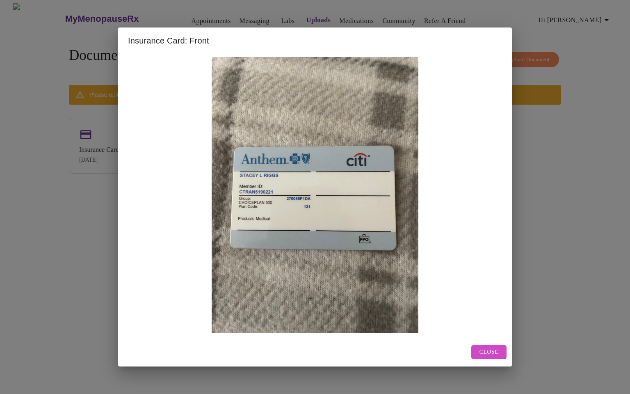
click at [77, 214] on div "Insurance Card: Front Close" at bounding box center [315, 197] width 630 height 394
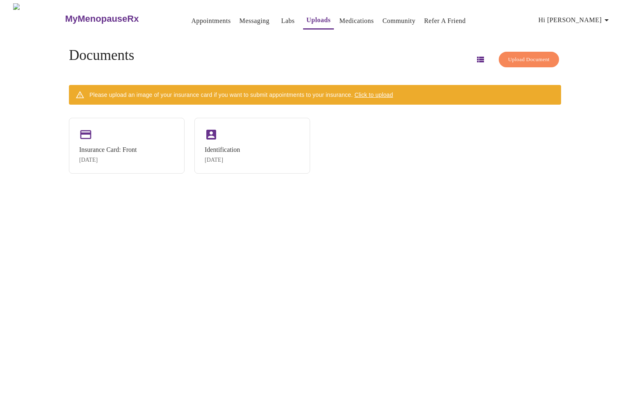
click at [310, 55] on span "Upload Document" at bounding box center [528, 59] width 41 height 9
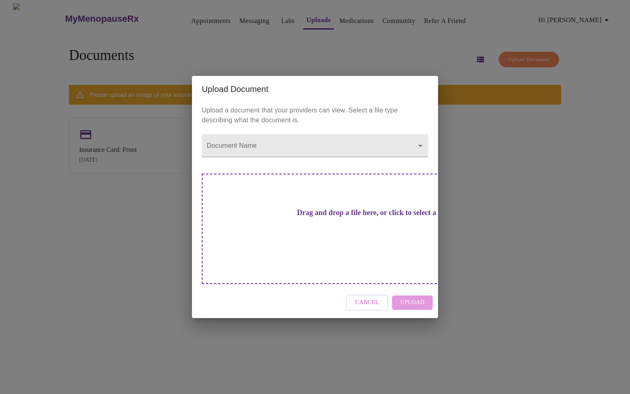
click at [310, 297] on span "Cancel" at bounding box center [367, 302] width 24 height 10
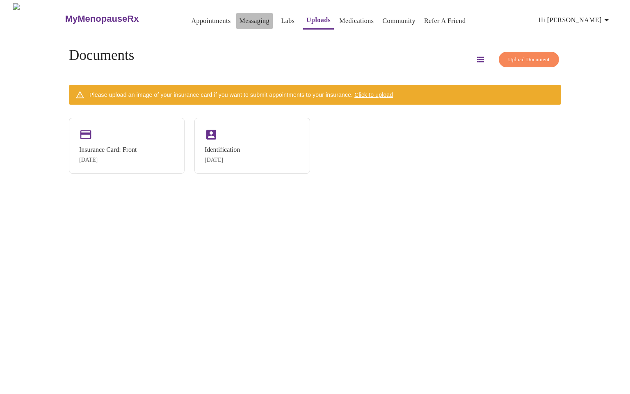
click at [245, 18] on link "Messaging" at bounding box center [255, 20] width 30 height 11
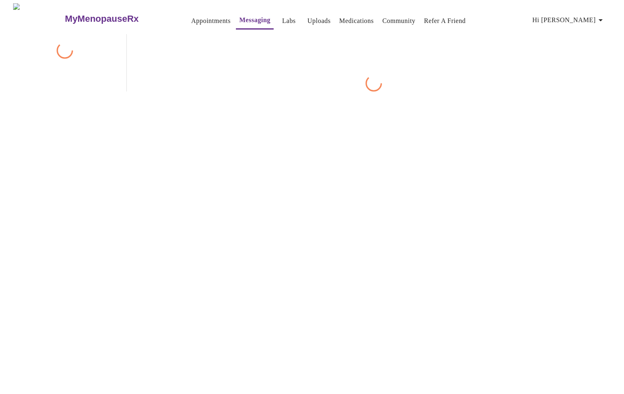
scroll to position [31, 0]
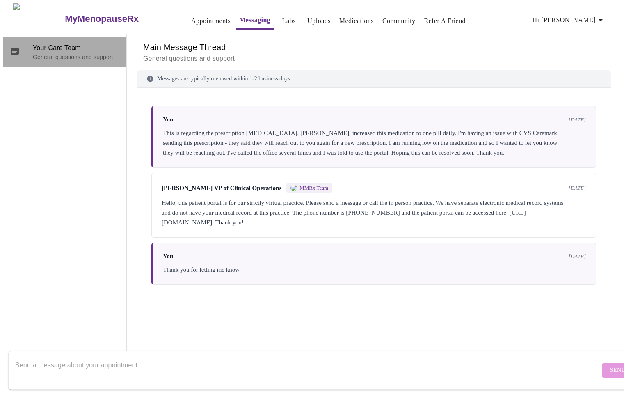
click at [80, 53] on p "General questions and support" at bounding box center [76, 57] width 87 height 8
